Goal: Information Seeking & Learning: Learn about a topic

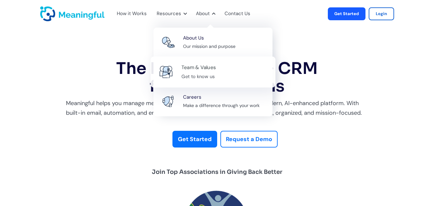
click at [196, 68] on div "Team & Values" at bounding box center [198, 67] width 34 height 9
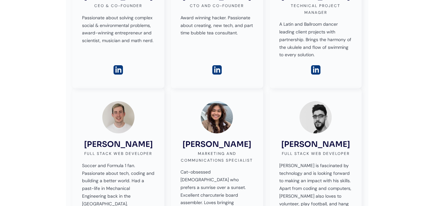
scroll to position [289, 0]
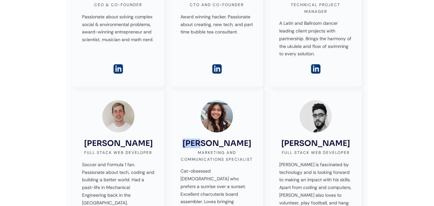
copy h3 "Ally"
drag, startPoint x: 191, startPoint y: 142, endPoint x: 208, endPoint y: 142, distance: 17.1
click at [208, 142] on div "[PERSON_NAME] Marketing and Communications Specialist Cat-obsessed [DEMOGRAPHIC…" at bounding box center [216, 156] width 73 height 113
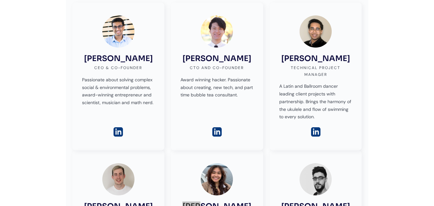
scroll to position [225, 0]
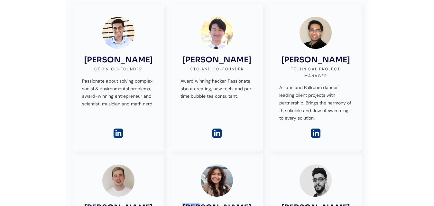
copy h3 "[PERSON_NAME]"
drag, startPoint x: 85, startPoint y: 59, endPoint x: 147, endPoint y: 55, distance: 62.8
click at [147, 55] on div "[PERSON_NAME] CEO & Co-founder Passionate about solving complex social & enviro…" at bounding box center [118, 62] width 73 height 91
copy div "CEO"
drag, startPoint x: 92, startPoint y: 69, endPoint x: 105, endPoint y: 67, distance: 12.9
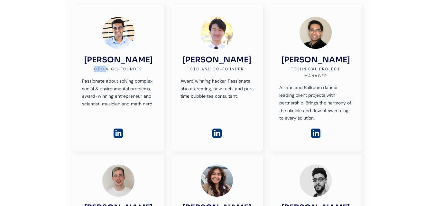
click at [105, 67] on div "[PERSON_NAME] CEO & Co-founder Passionate about solving complex social & enviro…" at bounding box center [118, 62] width 73 height 91
copy div "Co-Founder"
drag, startPoint x: 211, startPoint y: 69, endPoint x: 244, endPoint y: 72, distance: 32.6
click at [244, 72] on div "CTO and Co-Founder" at bounding box center [217, 69] width 54 height 6
copy h3 "[PERSON_NAME]"
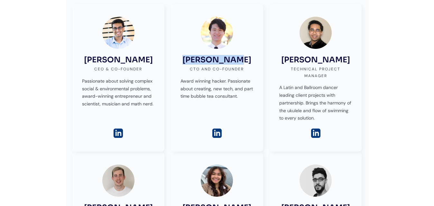
drag, startPoint x: 186, startPoint y: 56, endPoint x: 173, endPoint y: 16, distance: 42.2
click at [239, 61] on div "[PERSON_NAME] CTO and Co-Founder Award winning hacker. Passionate about creatin…" at bounding box center [216, 59] width 73 height 84
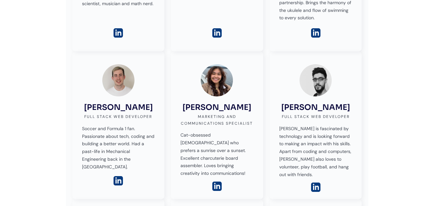
scroll to position [354, 0]
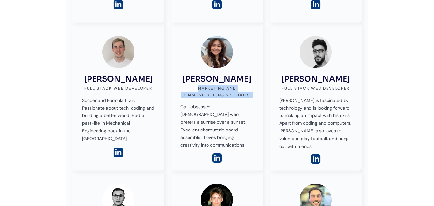
copy div "Marketing and Communications Specialist"
drag, startPoint x: 197, startPoint y: 88, endPoint x: 252, endPoint y: 96, distance: 55.9
click at [252, 96] on div "Marketing and Communications Specialist" at bounding box center [216, 91] width 73 height 13
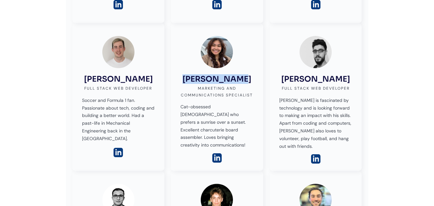
drag, startPoint x: 189, startPoint y: 77, endPoint x: 163, endPoint y: 34, distance: 50.3
click at [234, 77] on div "[PERSON_NAME] Marketing and Communications Specialist Cat-obsessed [DEMOGRAPHIC…" at bounding box center [216, 92] width 73 height 113
copy h3 "[PERSON_NAME]"
